Goal: Task Accomplishment & Management: Use online tool/utility

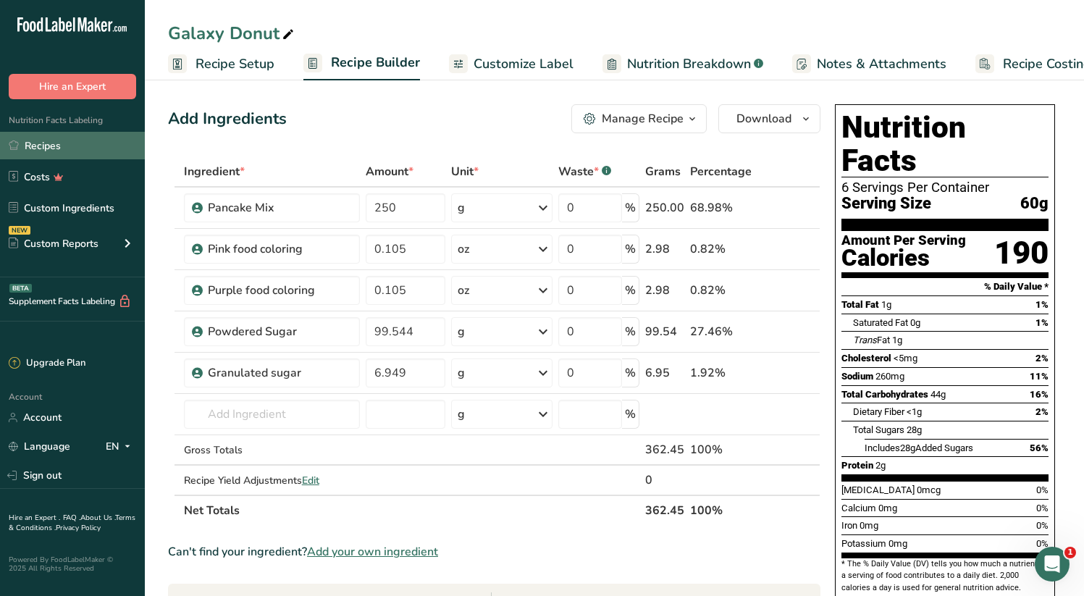
click at [53, 148] on link "Recipes" at bounding box center [72, 146] width 145 height 28
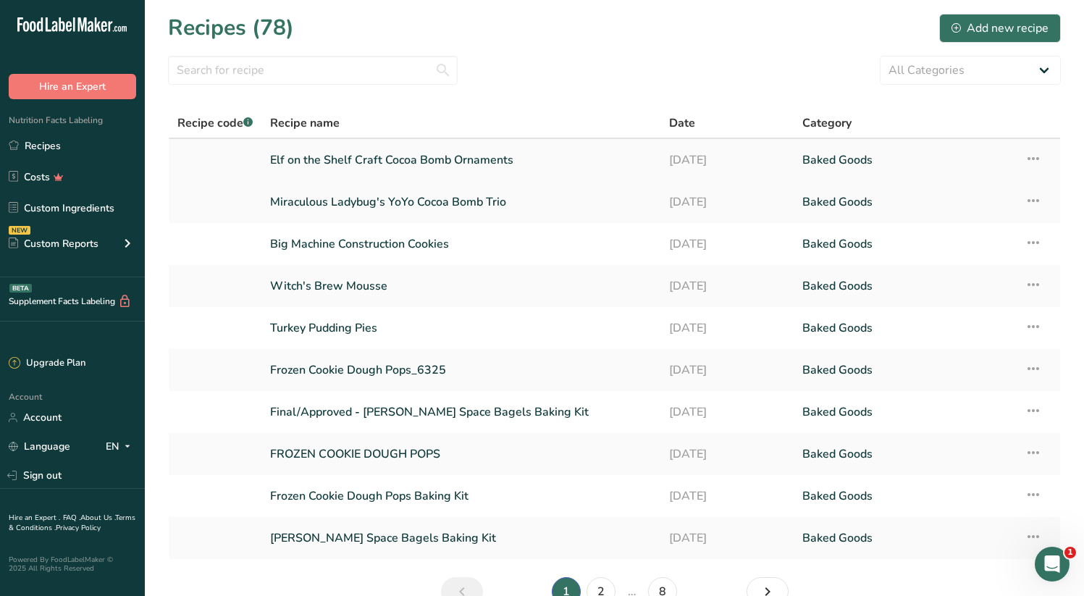
click at [436, 161] on link "Elf on the Shelf Craft Cocoa Bomb Ornaments" at bounding box center [461, 160] width 382 height 30
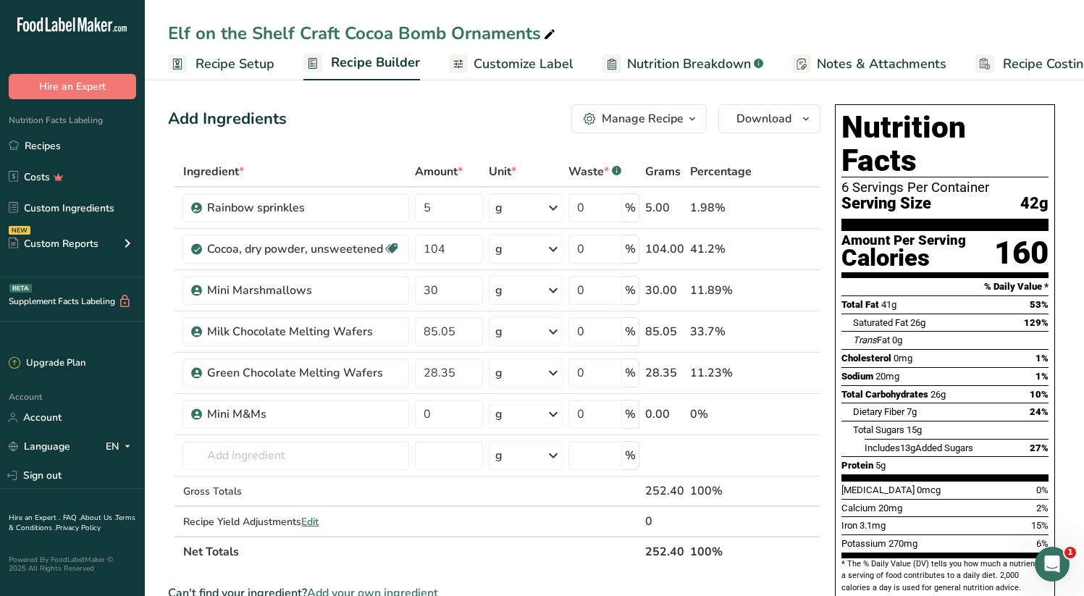
click at [500, 68] on span "Customize Label" at bounding box center [524, 64] width 100 height 20
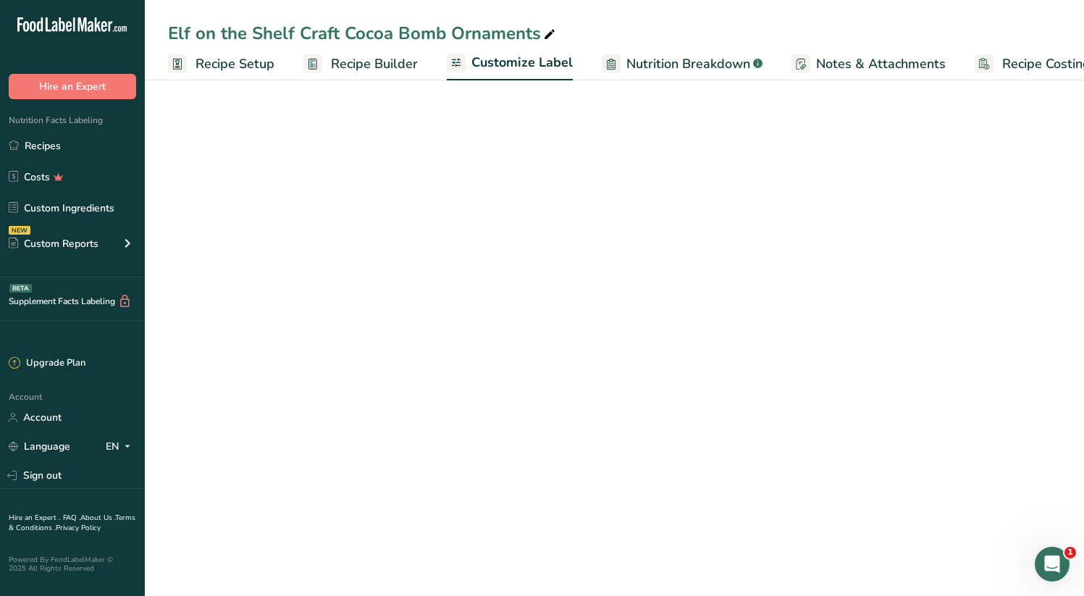
scroll to position [0, 43]
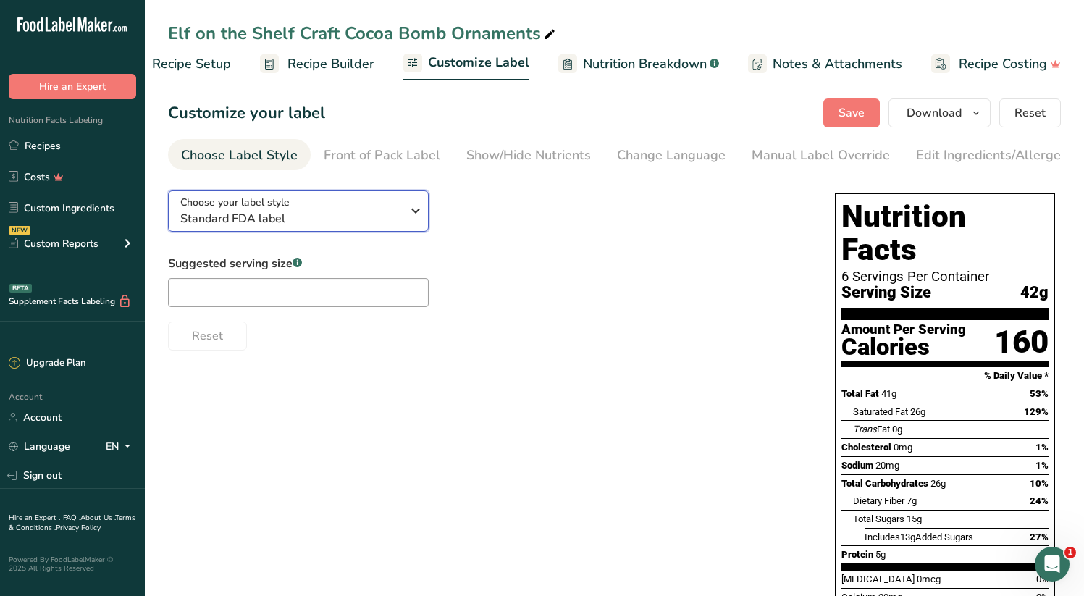
click at [368, 205] on div "Choose your label style Standard FDA label" at bounding box center [290, 211] width 221 height 33
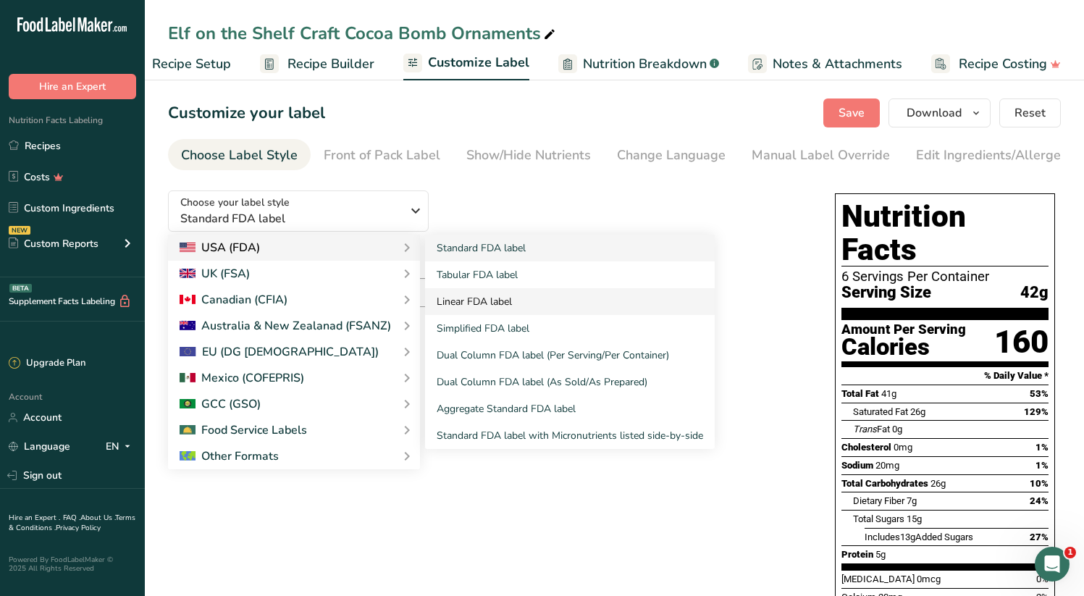
click at [509, 296] on link "Linear FDA label" at bounding box center [570, 301] width 290 height 27
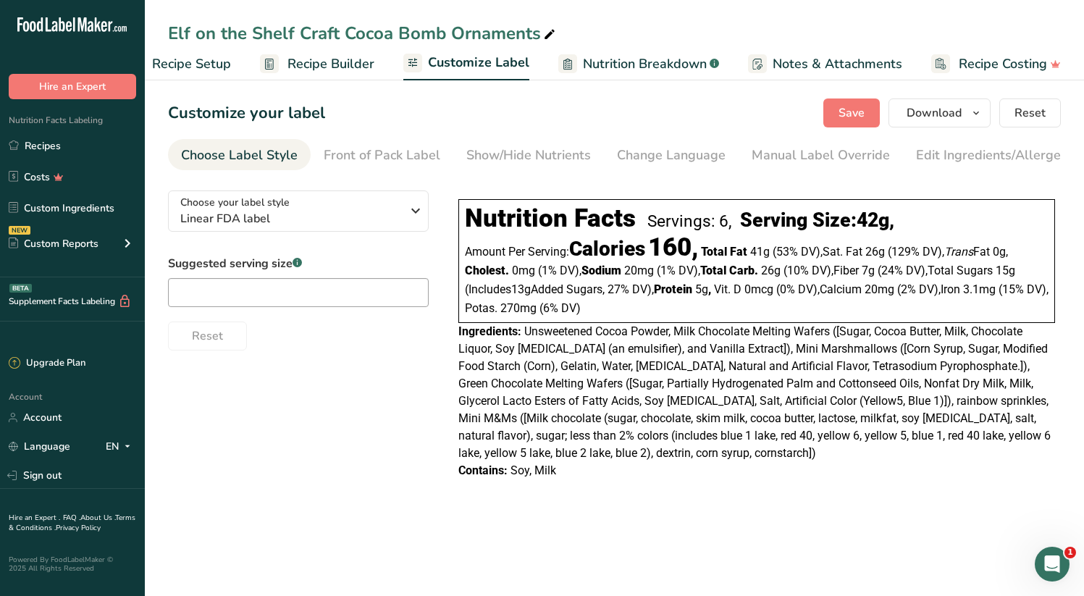
click at [557, 348] on span "Unsweetened Cocoa Powder, Milk Chocolate Melting Wafers ([Sugar, Cocoa Butter, …" at bounding box center [754, 391] width 592 height 135
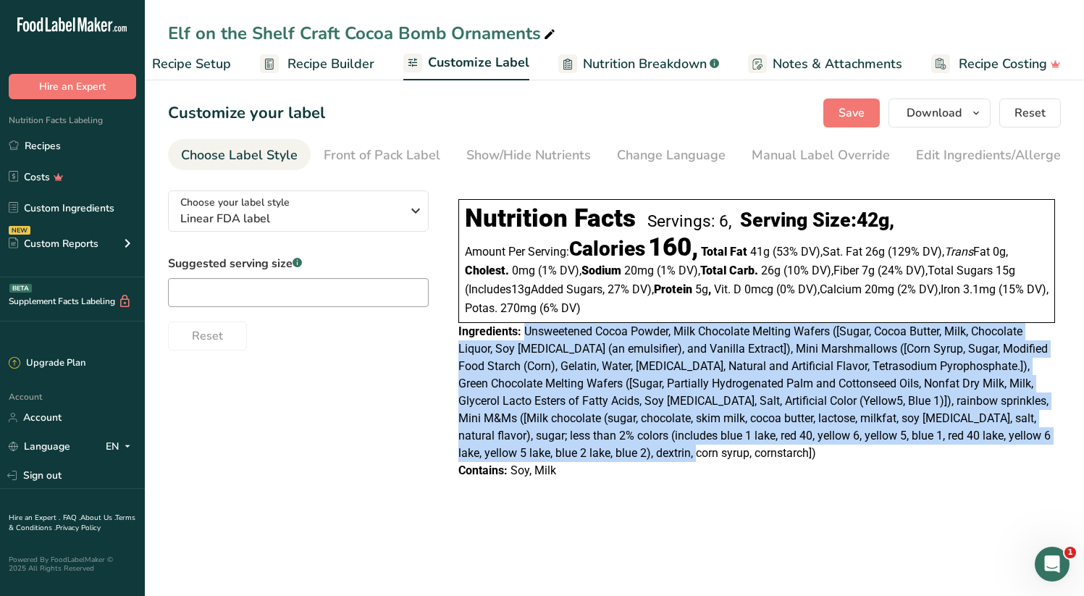
drag, startPoint x: 522, startPoint y: 333, endPoint x: 700, endPoint y: 453, distance: 214.9
click at [700, 453] on div "Ingredients: Unsweetened Cocoa Powder, Milk Chocolate Melting Wafers ([Sugar, C…" at bounding box center [756, 392] width 597 height 139
copy span "Unsweetened Cocoa Powder, Milk Chocolate Melting Wafers ([Sugar, Cocoa Butter, …"
click at [38, 144] on link "Recipes" at bounding box center [72, 146] width 145 height 28
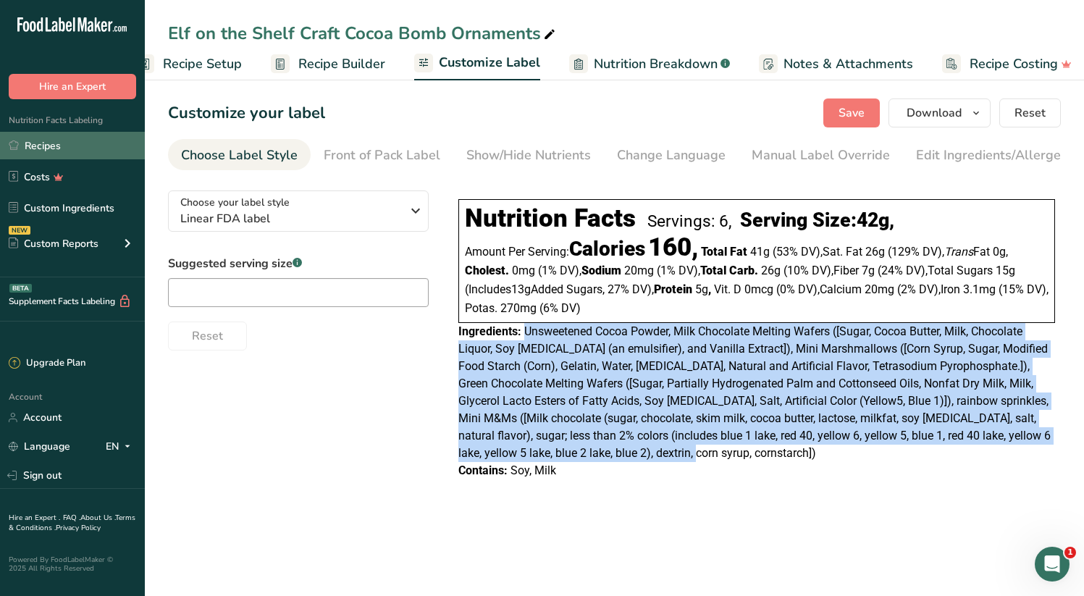
click at [38, 146] on link "Recipes" at bounding box center [72, 146] width 145 height 28
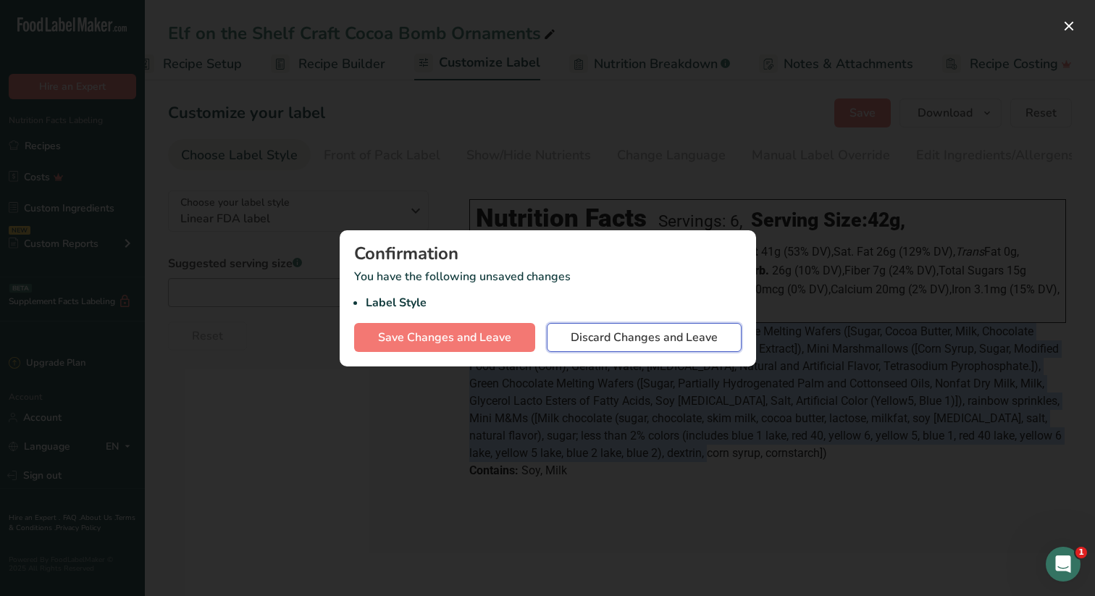
click at [652, 345] on span "Discard Changes and Leave" at bounding box center [644, 337] width 147 height 17
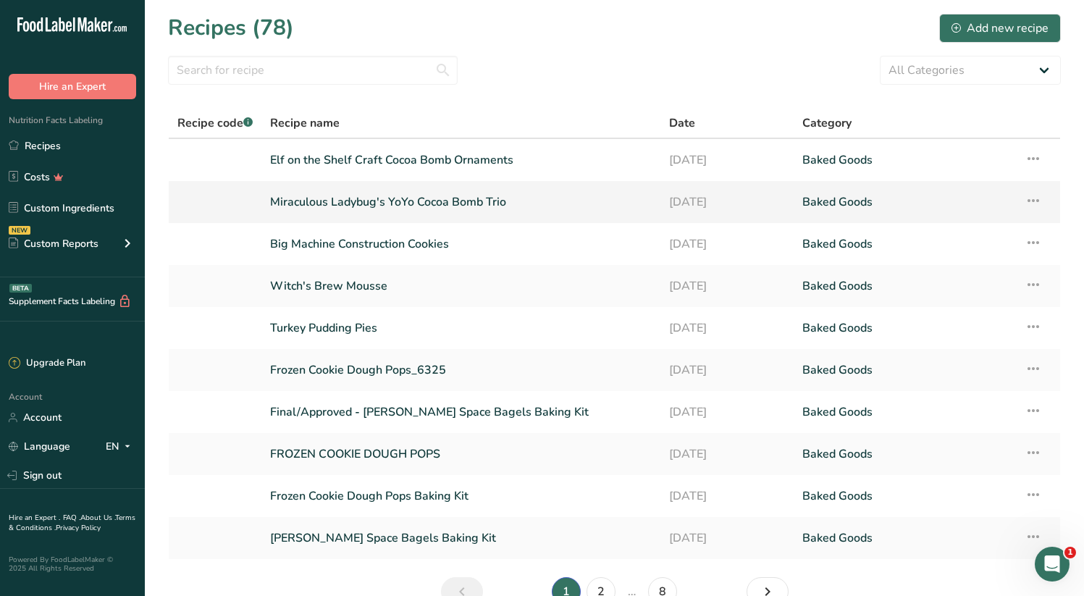
click at [420, 205] on link "Miraculous Ladybug's YoYo Cocoa Bomb Trio" at bounding box center [461, 202] width 382 height 30
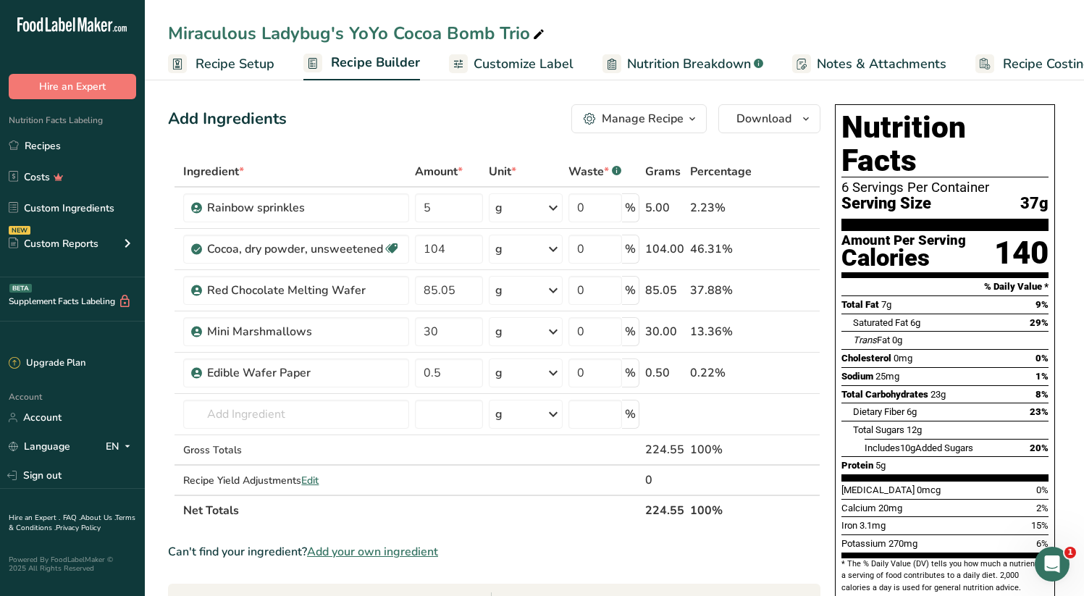
click at [551, 63] on span "Customize Label" at bounding box center [524, 64] width 100 height 20
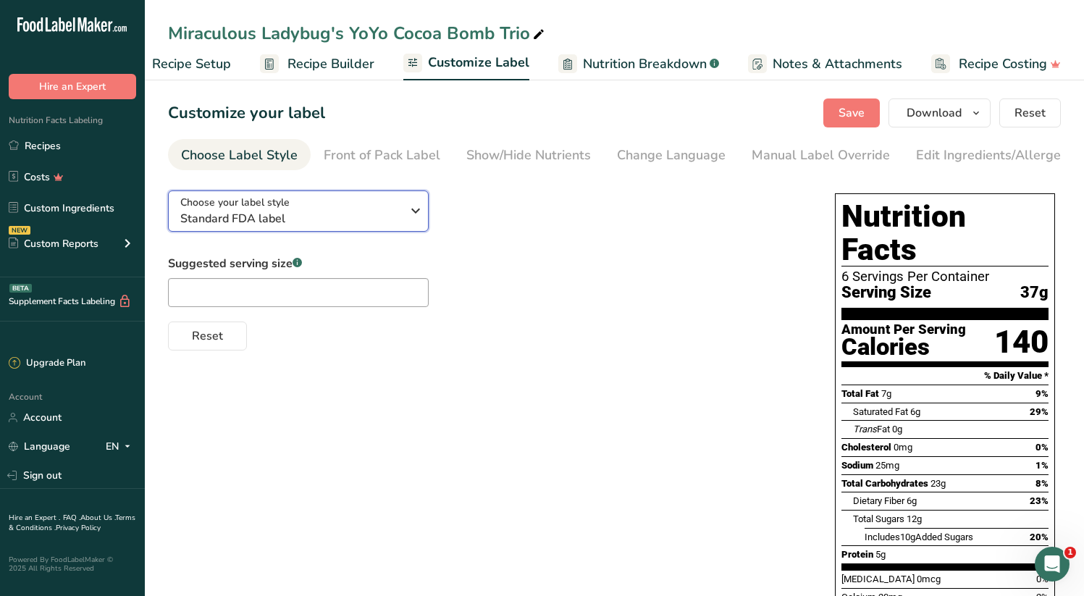
click at [404, 210] on div "Choose your label style Standard FDA label" at bounding box center [296, 211] width 232 height 33
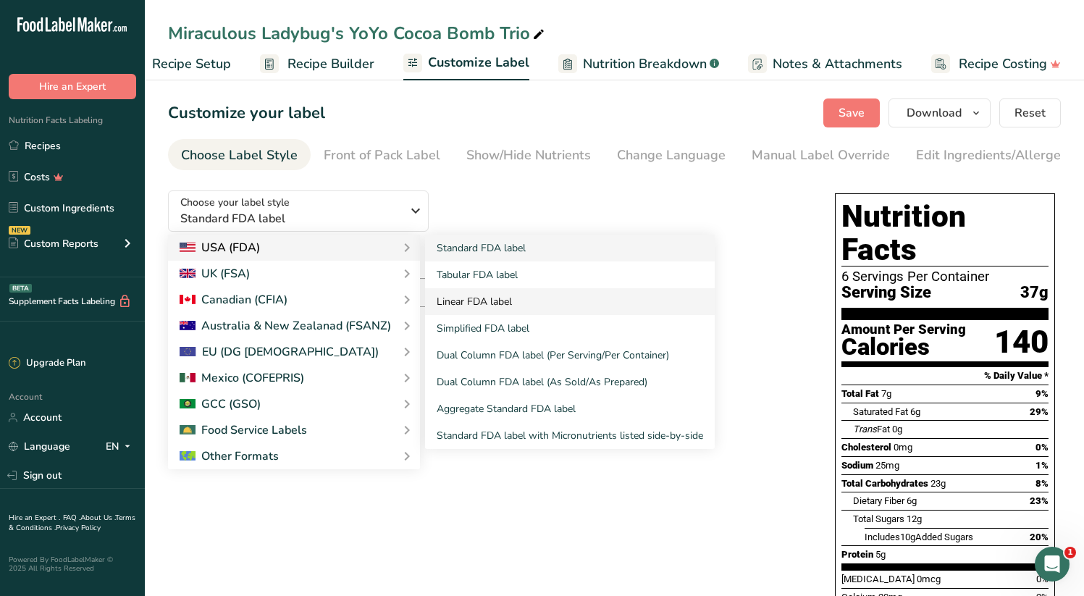
click at [518, 305] on link "Linear FDA label" at bounding box center [570, 301] width 290 height 27
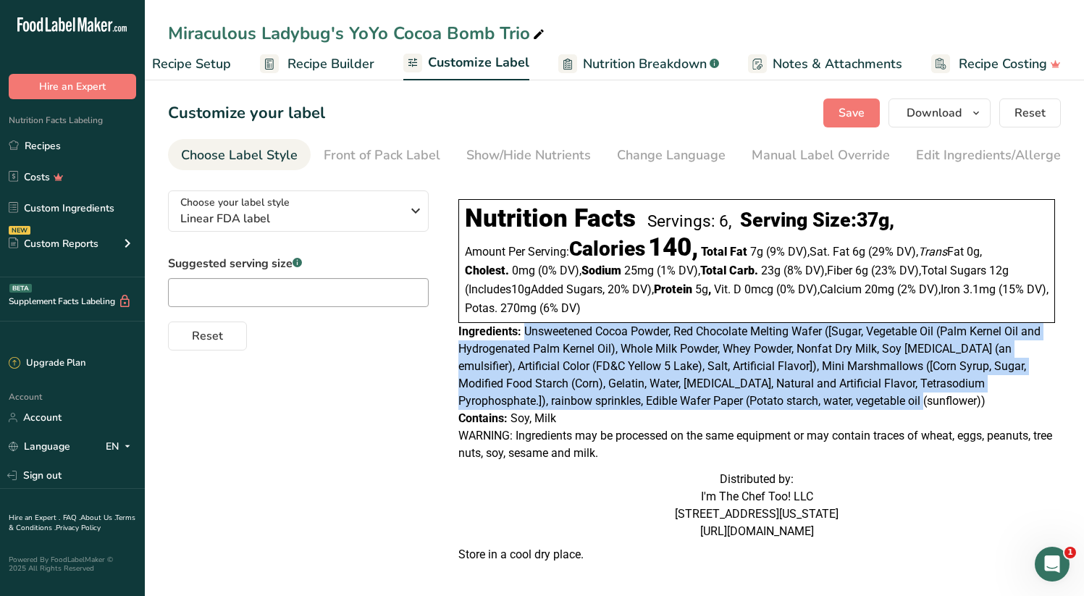
drag, startPoint x: 524, startPoint y: 335, endPoint x: 865, endPoint y: 403, distance: 347.7
click at [865, 403] on div "Ingredients: Unsweetened Cocoa Powder, Red Chocolate Melting Wafer ([Sugar, Veg…" at bounding box center [756, 366] width 597 height 87
copy span "Unsweetened Cocoa Powder, Red Chocolate Melting Wafer ([Sugar, Vegetable Oil (P…"
click at [175, 64] on span "Recipe Setup" at bounding box center [191, 64] width 79 height 20
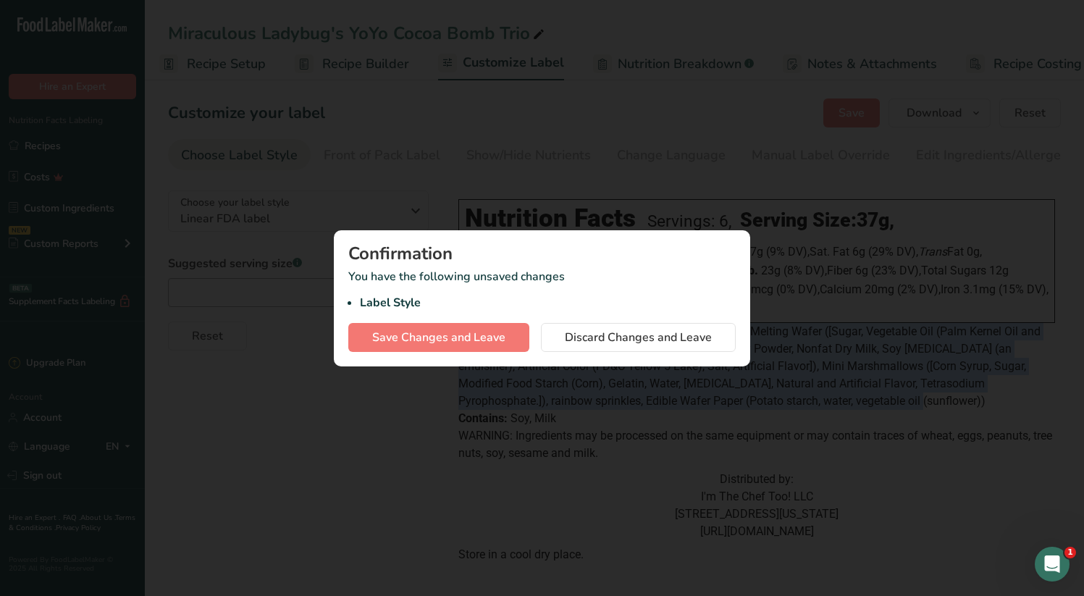
scroll to position [0, 5]
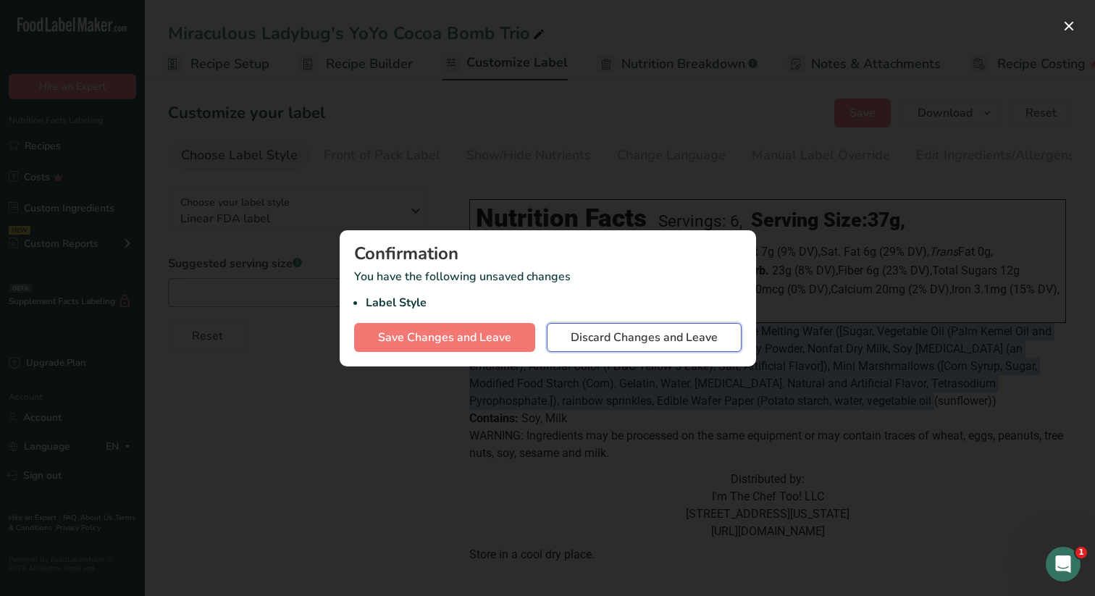
click at [617, 340] on span "Discard Changes and Leave" at bounding box center [644, 337] width 147 height 17
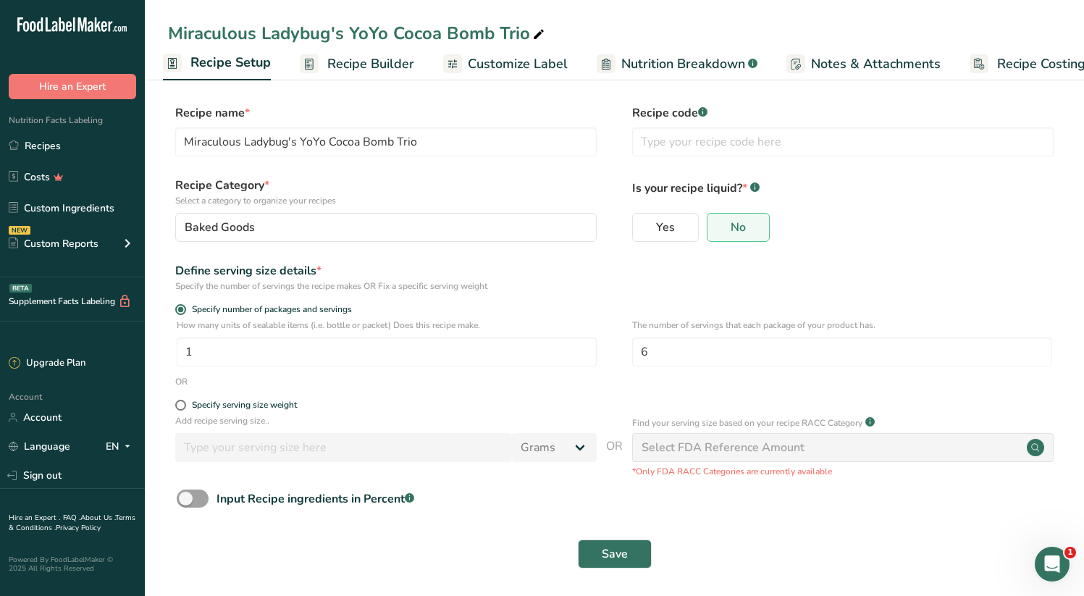
click at [348, 60] on span "Recipe Builder" at bounding box center [370, 64] width 87 height 20
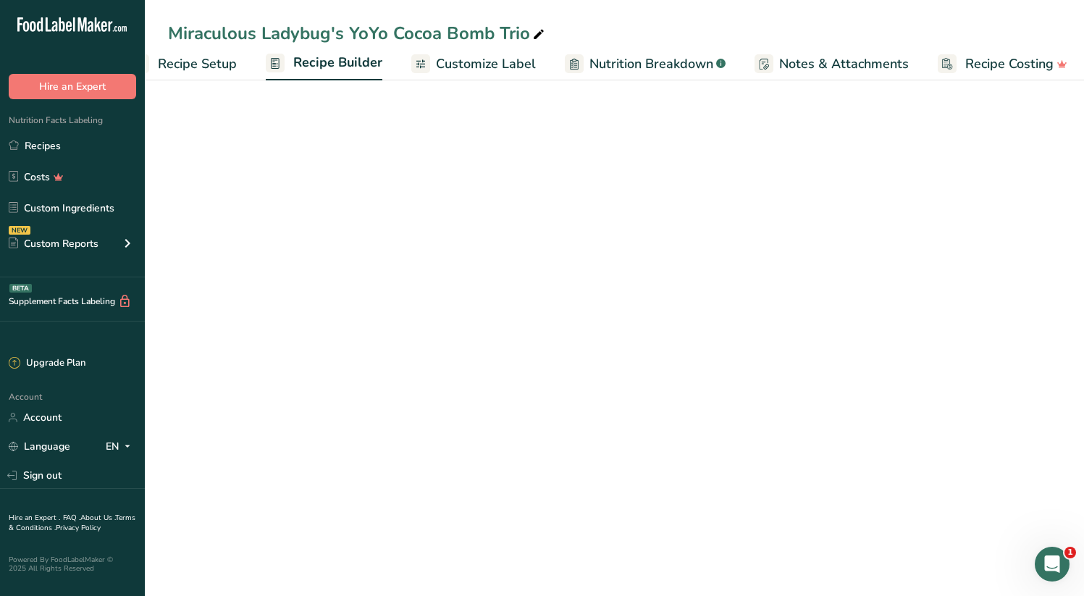
scroll to position [0, 43]
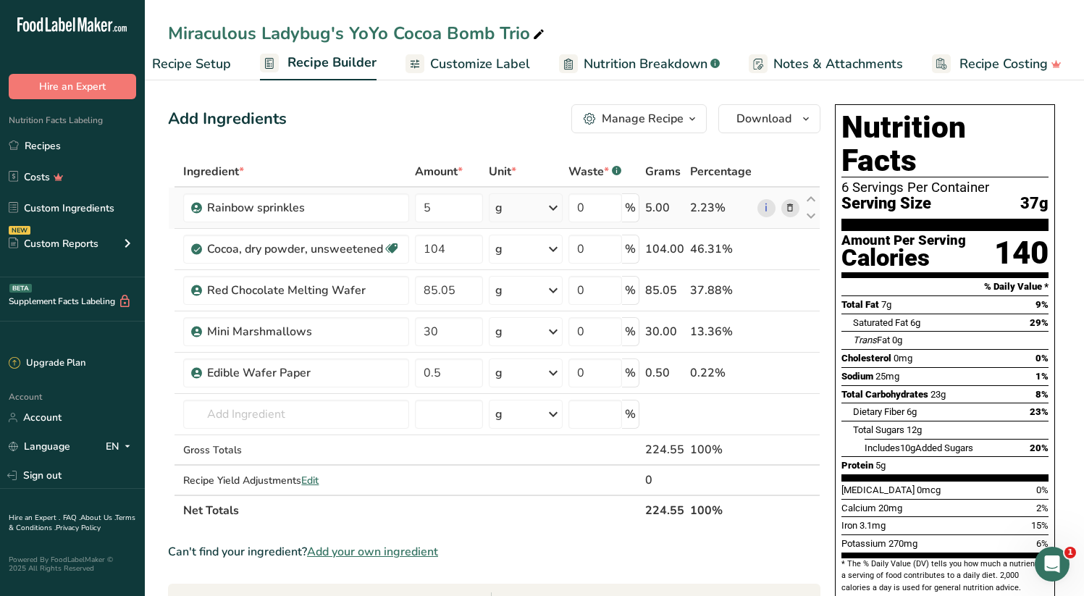
click at [792, 206] on icon at bounding box center [790, 208] width 10 height 15
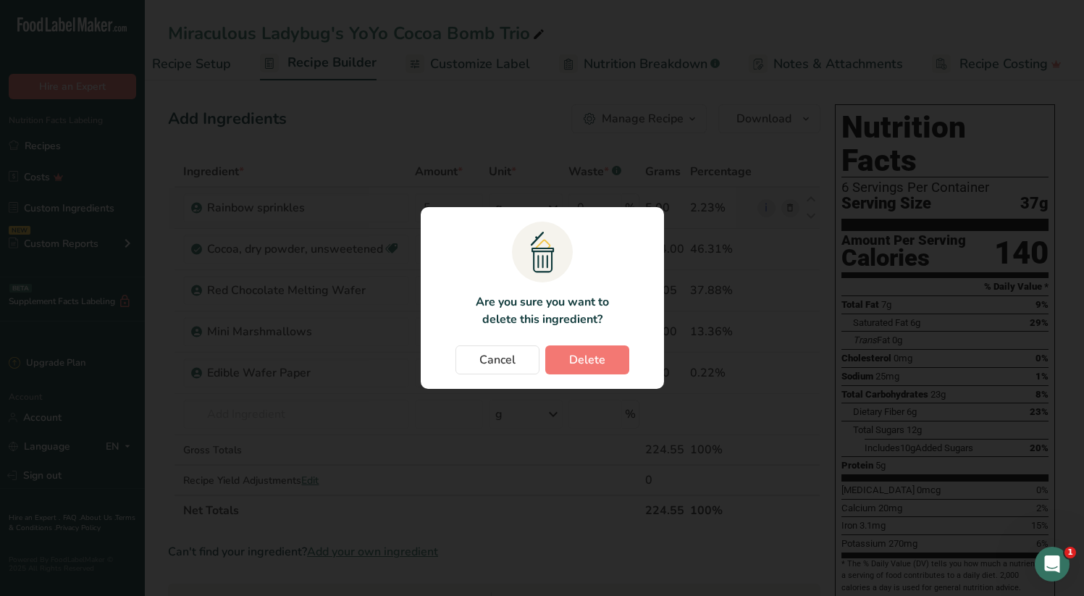
scroll to position [0, 33]
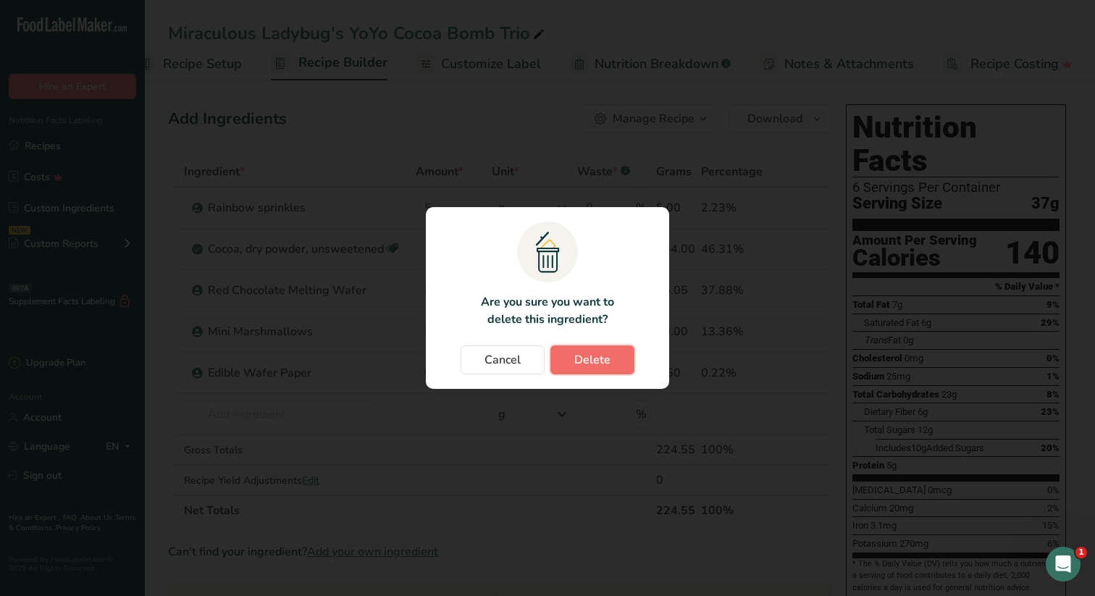
click at [596, 361] on span "Delete" at bounding box center [592, 359] width 36 height 17
type input "104"
type input "85.05"
type input "30"
type input "0.5"
